Goal: Task Accomplishment & Management: Manage account settings

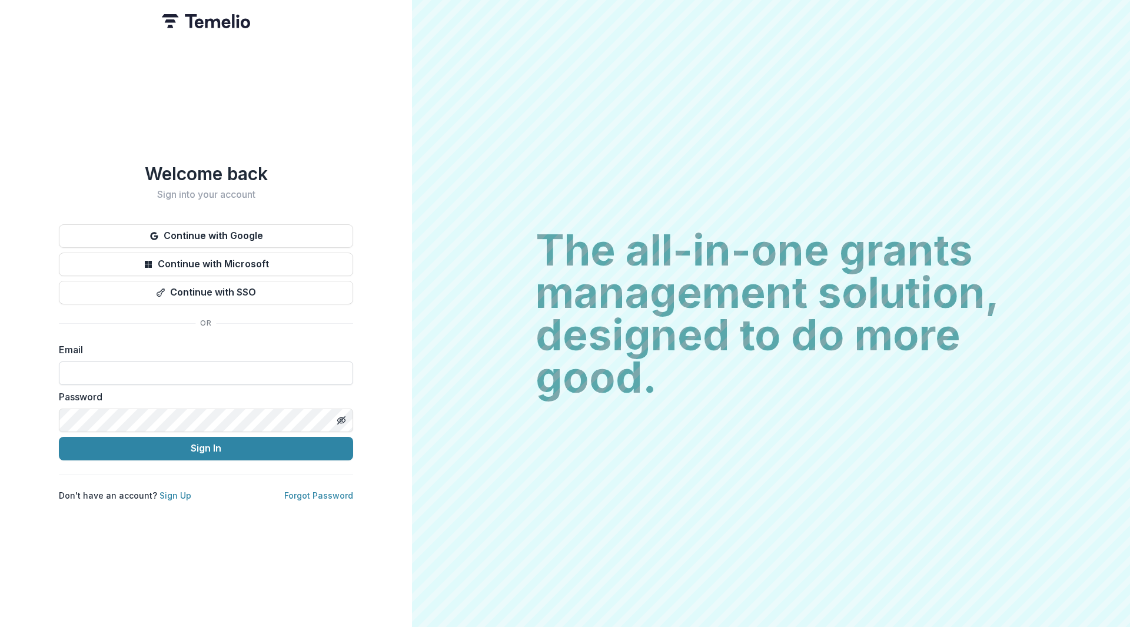
click at [217, 369] on input at bounding box center [206, 373] width 294 height 24
type input "**********"
click at [59, 437] on button "Sign In" at bounding box center [206, 449] width 294 height 24
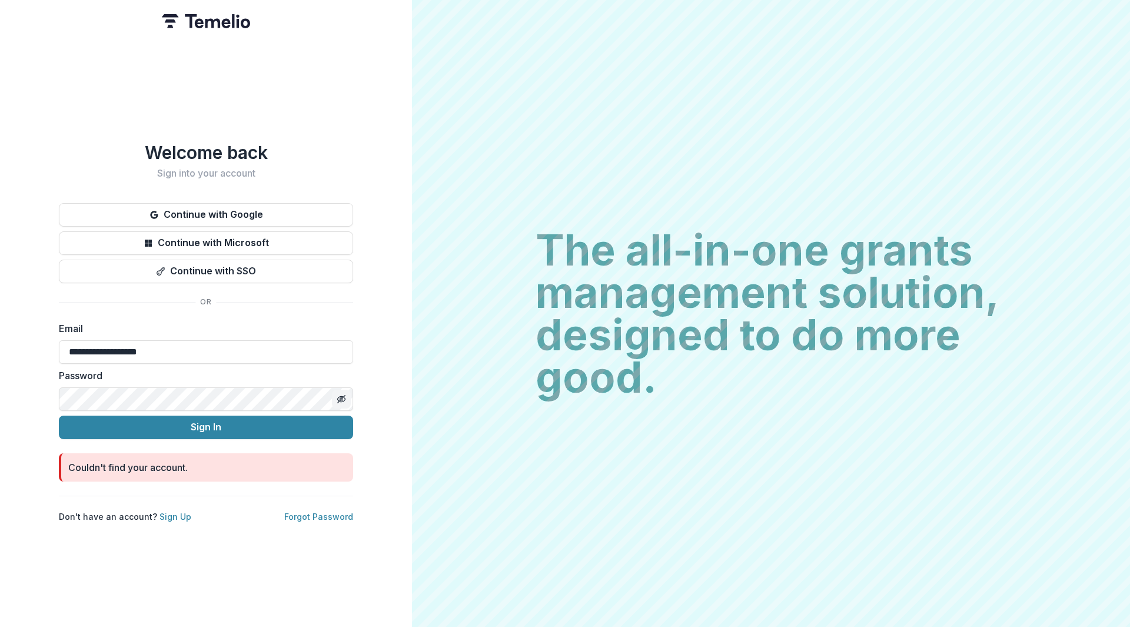
click at [342, 395] on line "Toggle password visibility" at bounding box center [341, 398] width 7 height 7
click at [225, 416] on button "Sign In" at bounding box center [206, 428] width 294 height 24
click at [177, 424] on button "Sign In" at bounding box center [206, 428] width 294 height 24
click at [255, 424] on button "Sign In" at bounding box center [206, 428] width 294 height 24
